Goal: Information Seeking & Learning: Learn about a topic

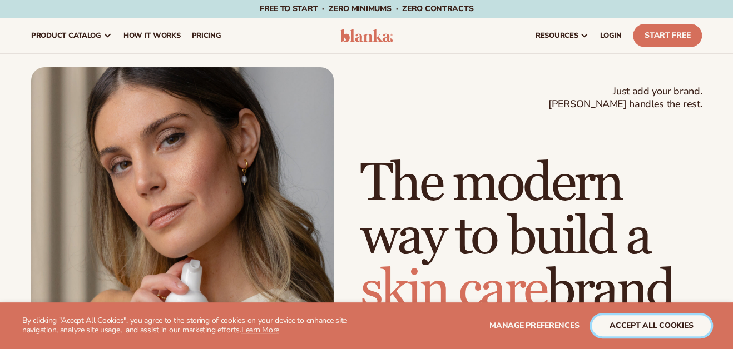
click at [642, 324] on button "accept all cookies" at bounding box center [651, 325] width 119 height 21
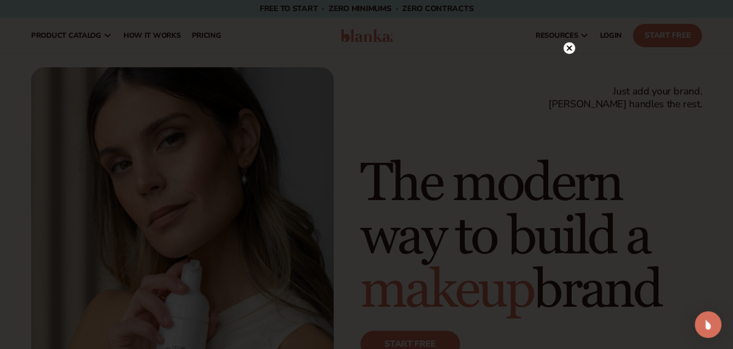
click at [568, 45] on circle at bounding box center [569, 48] width 12 height 12
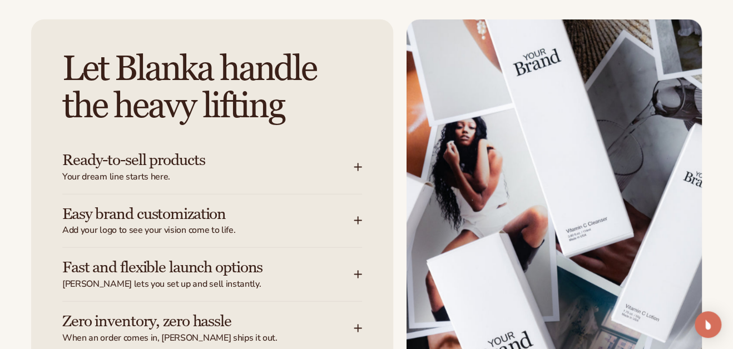
scroll to position [1387, 0]
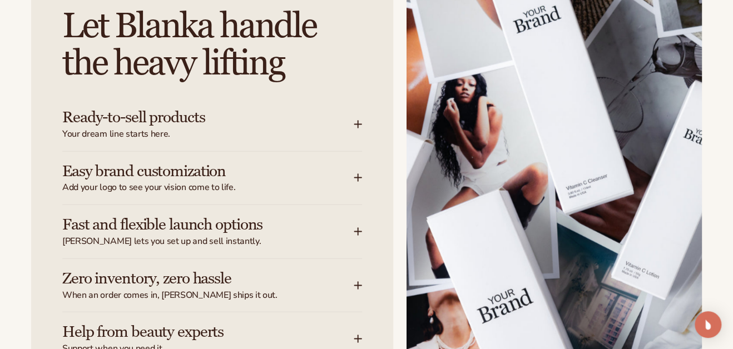
click at [359, 178] on icon at bounding box center [358, 177] width 9 height 9
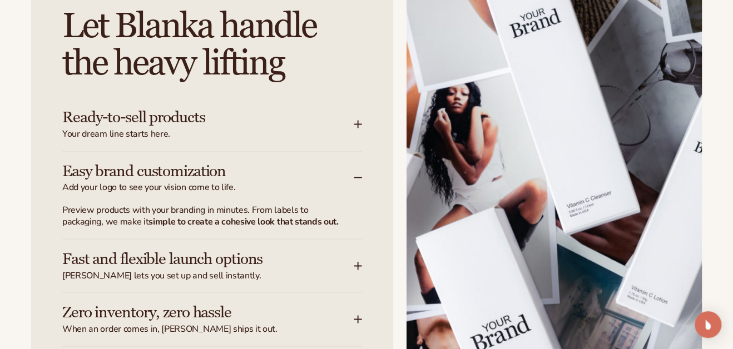
click at [163, 173] on h3 "Easy brand customization" at bounding box center [191, 171] width 258 height 17
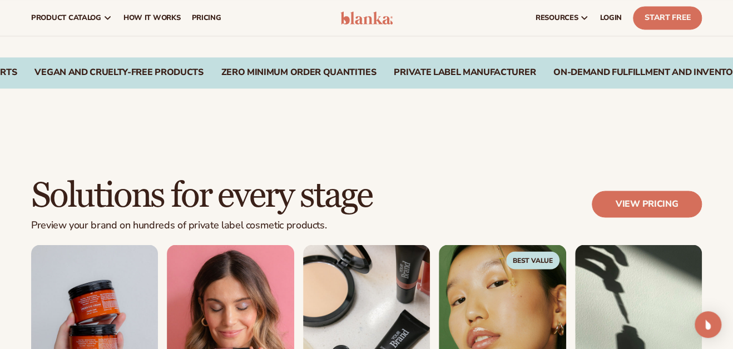
scroll to position [776, 0]
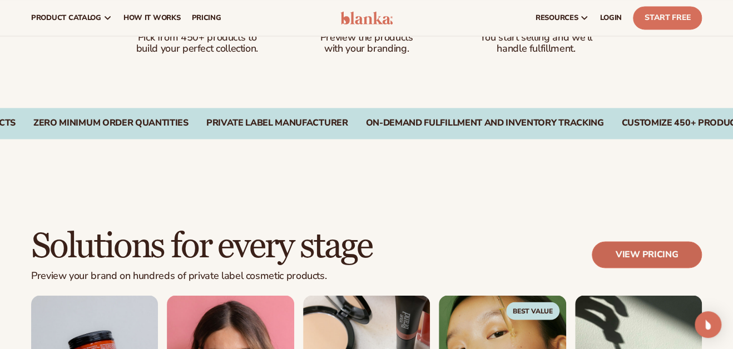
click at [641, 252] on link "View pricing" at bounding box center [647, 254] width 110 height 27
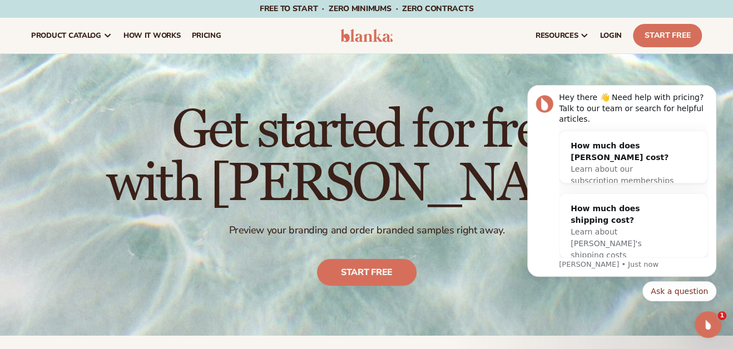
click at [527, 78] on body "Hey there 👋 Need help with pricing? Talk to our team or search for helpful arti…" at bounding box center [622, 189] width 214 height 251
click at [716, 92] on icon "Dismiss notification" at bounding box center [713, 89] width 6 height 6
